Goal: Transaction & Acquisition: Obtain resource

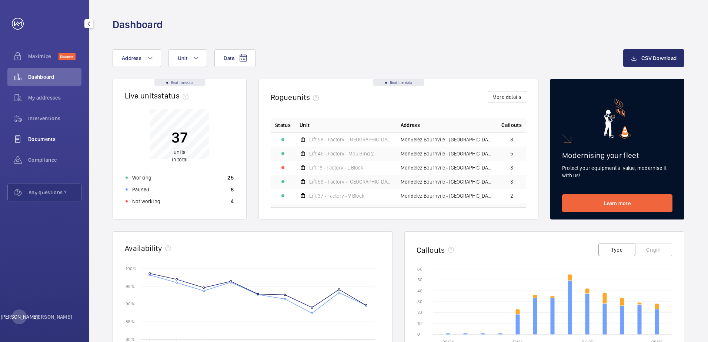
click at [57, 137] on span "Documents" at bounding box center [54, 139] width 53 height 7
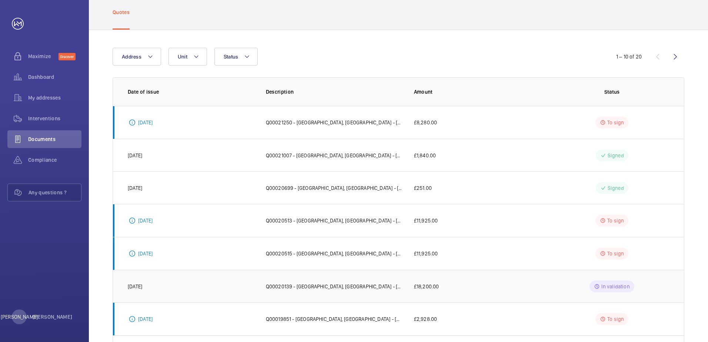
scroll to position [111, 0]
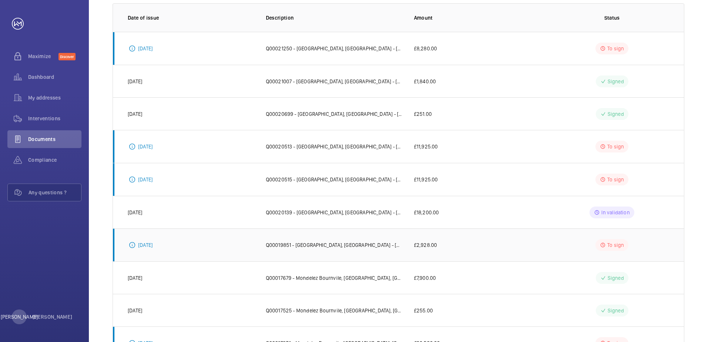
click at [323, 242] on p "Q00019851 - [GEOGRAPHIC_DATA], [GEOGRAPHIC_DATA] - [GEOGRAPHIC_DATA] | GWS - Mo…" at bounding box center [334, 245] width 136 height 7
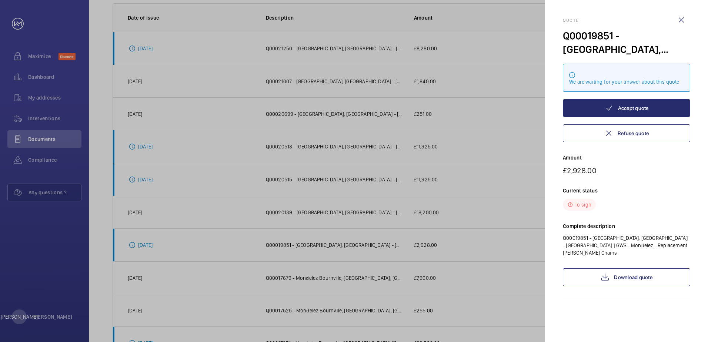
click at [491, 244] on div at bounding box center [354, 171] width 708 height 342
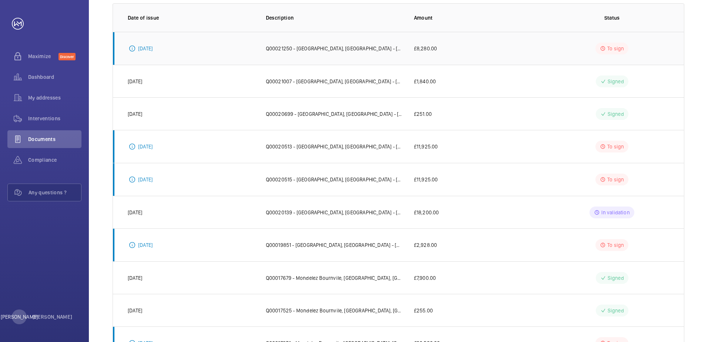
click at [340, 58] on td "Q00021250 - [GEOGRAPHIC_DATA], [GEOGRAPHIC_DATA] - [GEOGRAPHIC_DATA] | GWS - [G…" at bounding box center [328, 48] width 148 height 33
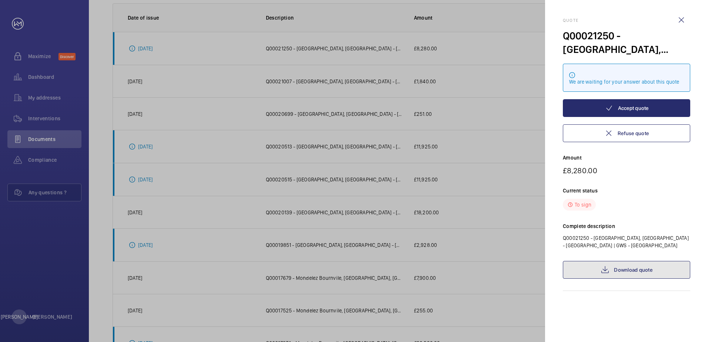
click at [629, 262] on link "Download quote" at bounding box center [626, 270] width 127 height 18
click at [428, 110] on div at bounding box center [354, 171] width 708 height 342
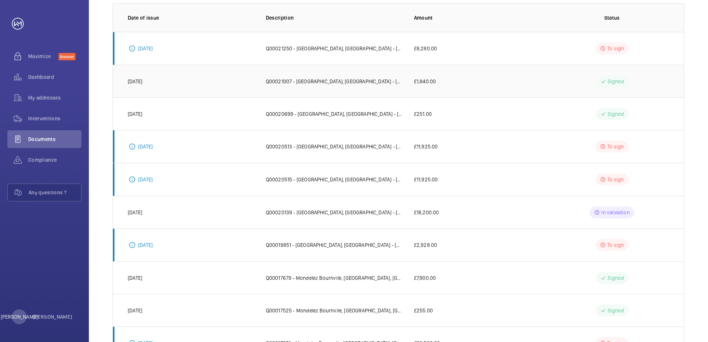
click at [359, 87] on td "Q00021007 - [GEOGRAPHIC_DATA], [GEOGRAPHIC_DATA] - [GEOGRAPHIC_DATA] | GWS - Mo…" at bounding box center [328, 81] width 148 height 33
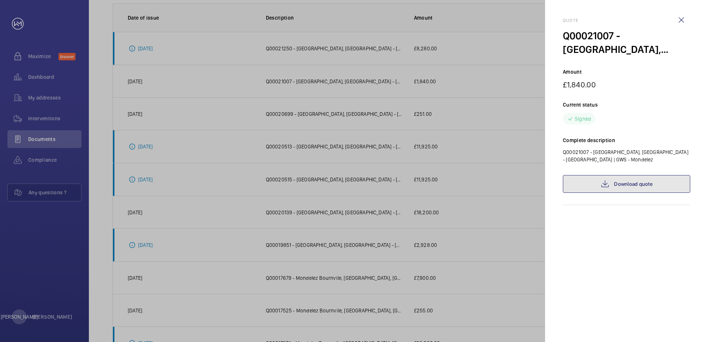
click at [607, 188] on mat-icon at bounding box center [605, 184] width 9 height 9
drag, startPoint x: 365, startPoint y: 244, endPoint x: 369, endPoint y: 244, distance: 4.1
click at [366, 244] on div at bounding box center [354, 171] width 708 height 342
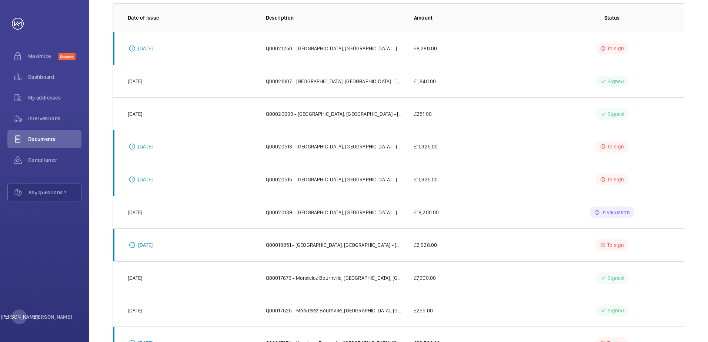
click at [372, 244] on p "Q00019851 - [GEOGRAPHIC_DATA], [GEOGRAPHIC_DATA] - [GEOGRAPHIC_DATA] | GWS - Mo…" at bounding box center [334, 245] width 136 height 7
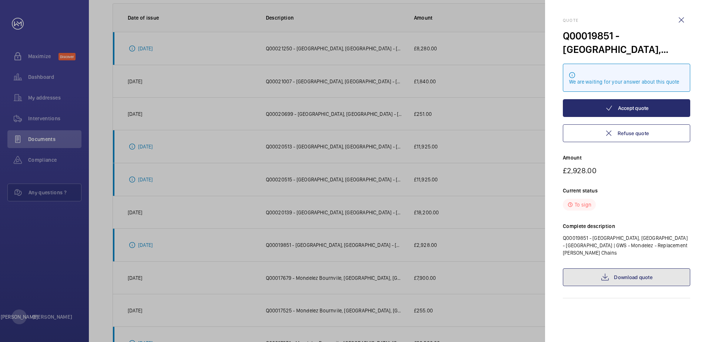
click at [639, 272] on link "Download quote" at bounding box center [626, 278] width 127 height 18
